Goal: Task Accomplishment & Management: Use online tool/utility

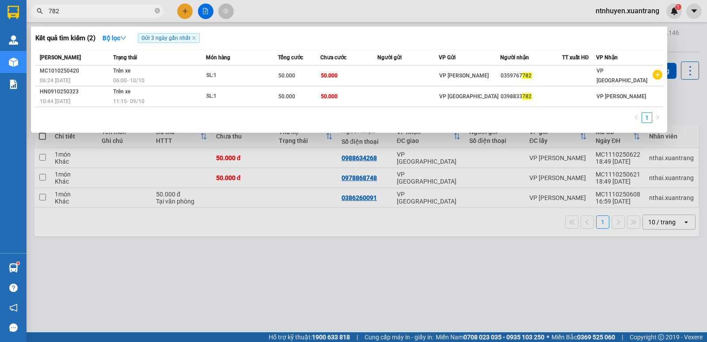
click at [184, 11] on div at bounding box center [353, 171] width 707 height 342
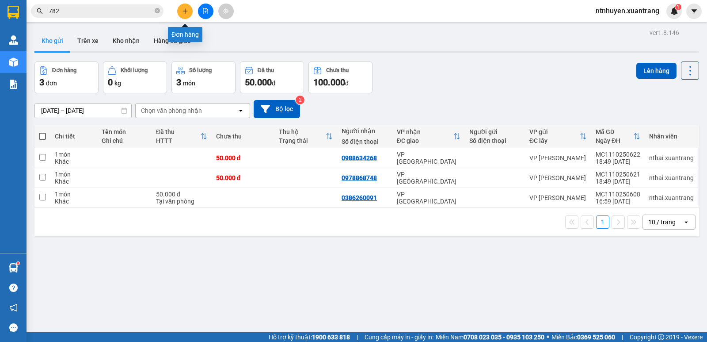
click at [192, 12] on button at bounding box center [184, 11] width 15 height 15
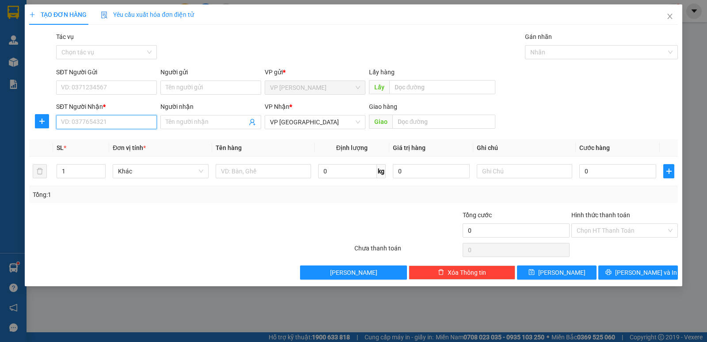
click at [130, 120] on input "SĐT Người Nhận *" at bounding box center [106, 122] width 101 height 14
paste input "0366844899"
type input "0366844899"
click at [206, 123] on input "Người nhận" at bounding box center [206, 122] width 81 height 10
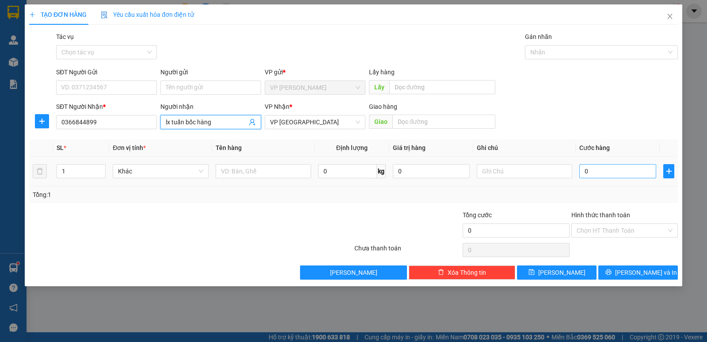
type input "lx tuấn bốc hàng"
click at [631, 171] on input "0" at bounding box center [617, 171] width 77 height 14
type input "5"
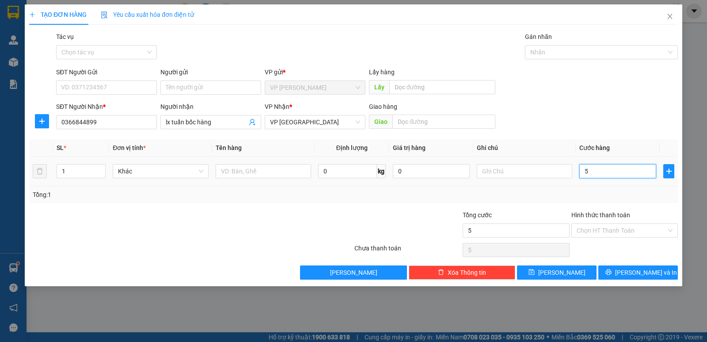
type input "50"
type input "50.000"
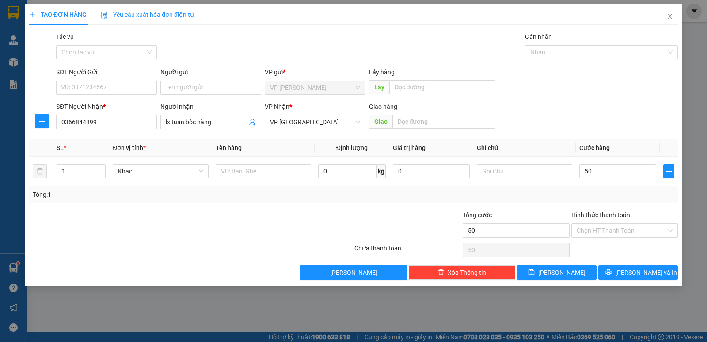
type input "50.000"
click at [476, 193] on div "Tổng: 1" at bounding box center [354, 195] width 642 height 10
click at [561, 274] on span "[PERSON_NAME]" at bounding box center [561, 272] width 47 height 10
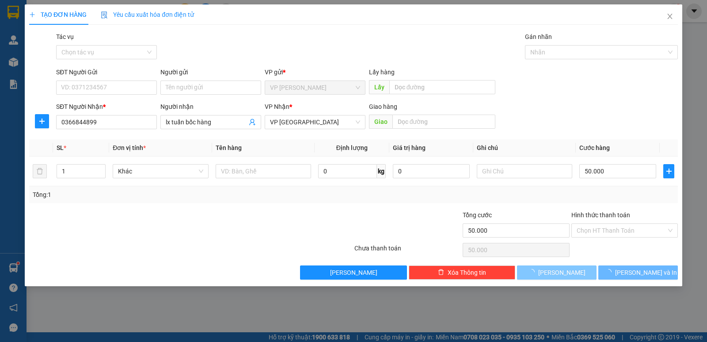
type input "0"
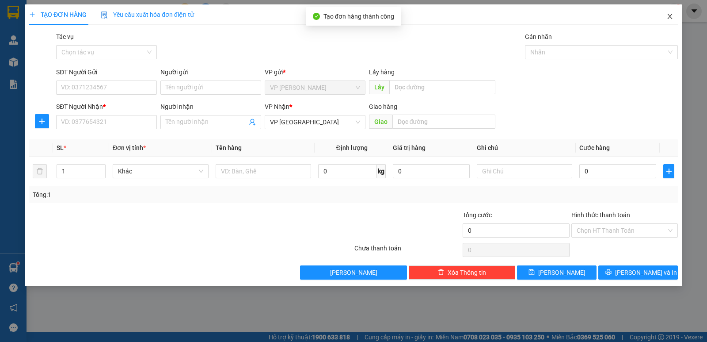
click at [672, 17] on icon "close" at bounding box center [669, 16] width 7 height 7
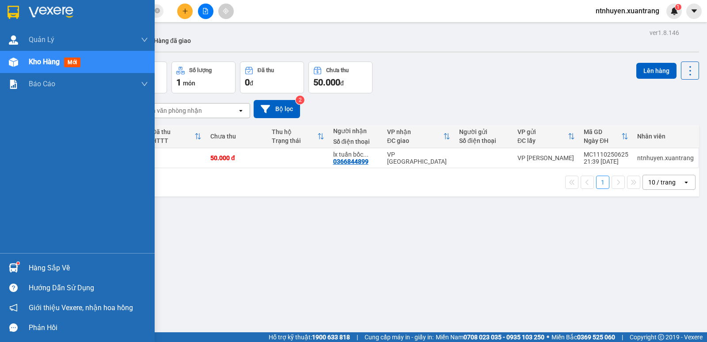
drag, startPoint x: 54, startPoint y: 8, endPoint x: 63, endPoint y: 13, distance: 9.9
click at [55, 8] on img at bounding box center [51, 12] width 45 height 13
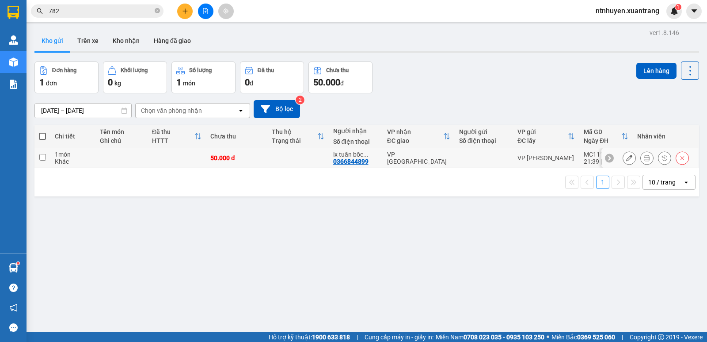
click at [45, 157] on input "checkbox" at bounding box center [42, 157] width 7 height 7
checkbox input "true"
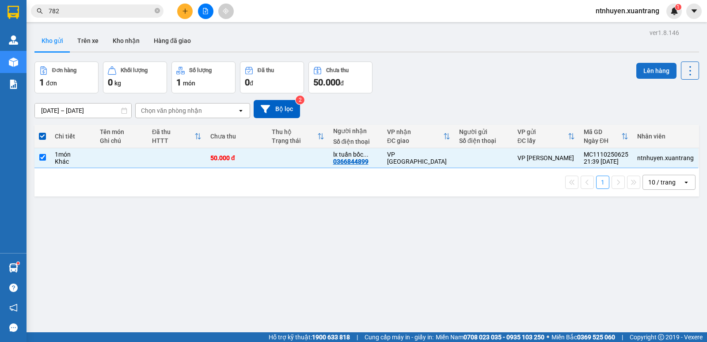
click at [649, 68] on button "Lên hàng" at bounding box center [656, 71] width 40 height 16
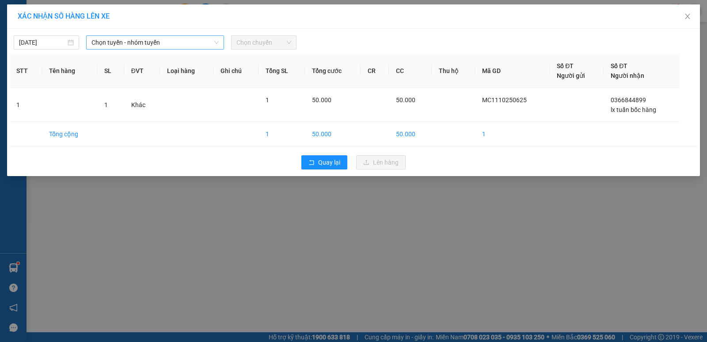
click at [158, 37] on span "Chọn tuyến - nhóm tuyến" at bounding box center [154, 42] width 127 height 13
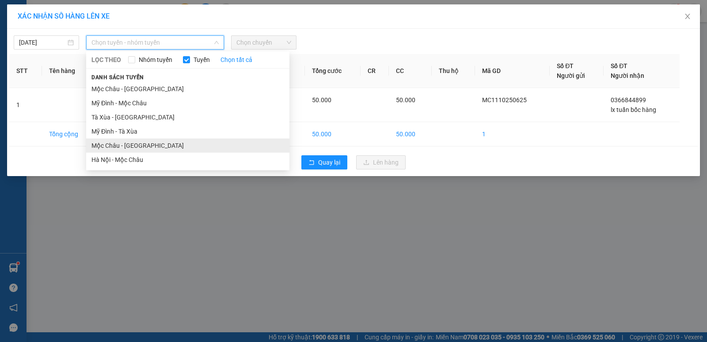
click at [132, 146] on li "Mộc Châu - [GEOGRAPHIC_DATA]" at bounding box center [187, 145] width 203 height 14
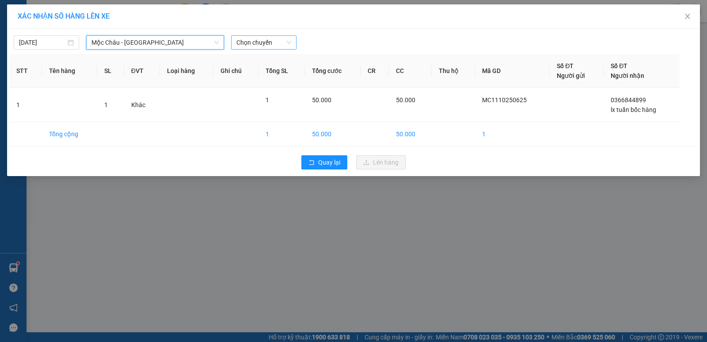
click at [267, 40] on span "Chọn chuyến" at bounding box center [263, 42] width 55 height 13
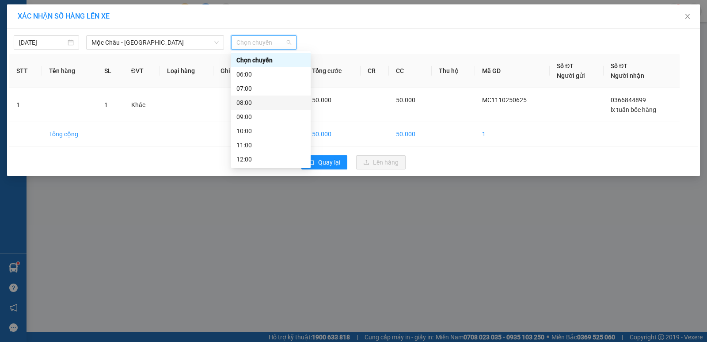
scroll to position [127, 0]
click at [252, 116] on div "17:00" at bounding box center [270, 117] width 69 height 10
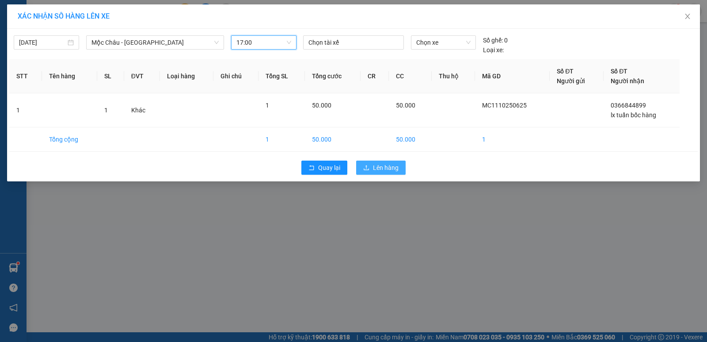
click at [380, 163] on span "Lên hàng" at bounding box center [386, 168] width 26 height 10
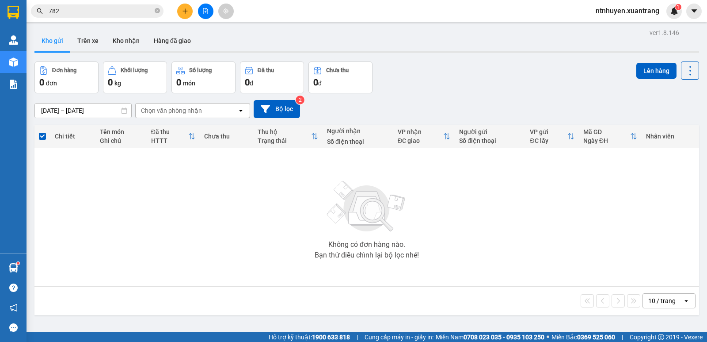
click at [613, 11] on span "ntnhuyen.xuantrang" at bounding box center [628, 10] width 78 height 11
click at [609, 28] on span "Đăng xuất" at bounding box center [632, 28] width 60 height 10
